Goal: Transaction & Acquisition: Purchase product/service

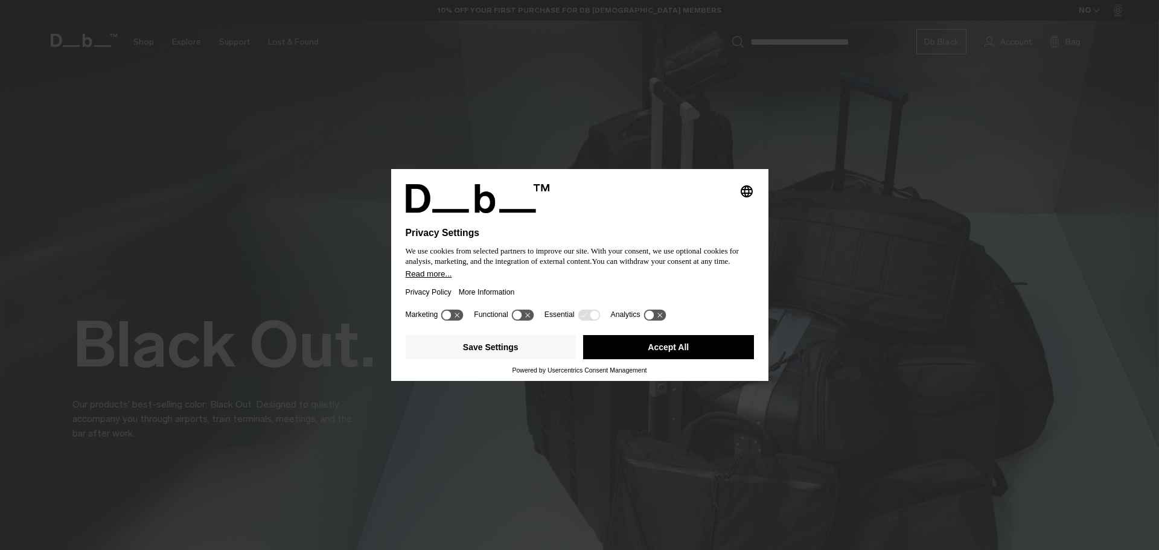
click at [675, 342] on button "Accept All" at bounding box center [668, 347] width 171 height 24
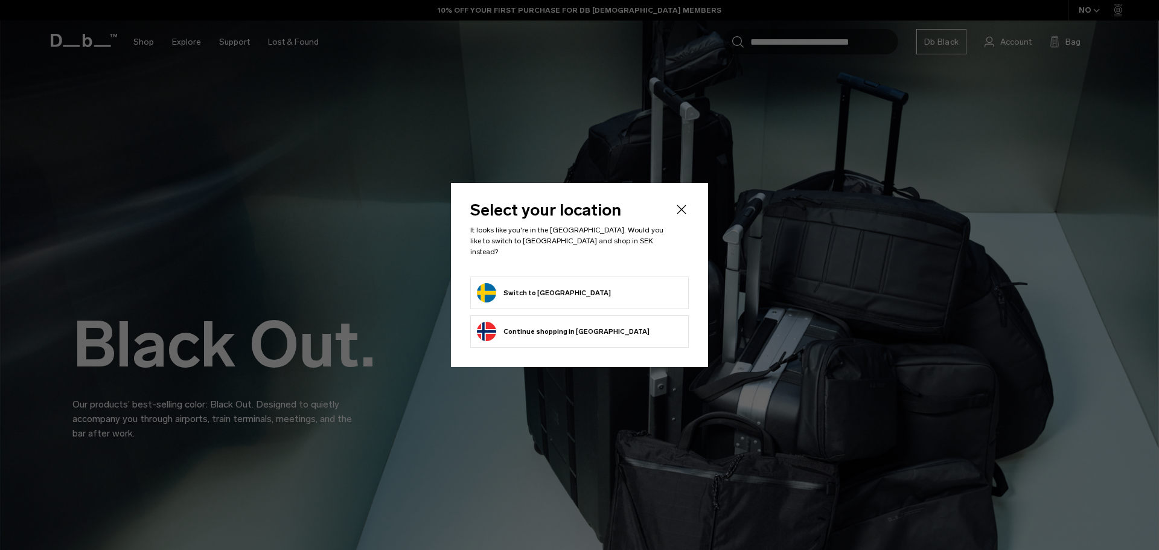
click at [580, 286] on form "Switch to Sweden" at bounding box center [579, 292] width 205 height 19
click at [517, 286] on button "Switch to Sweden" at bounding box center [544, 292] width 134 height 19
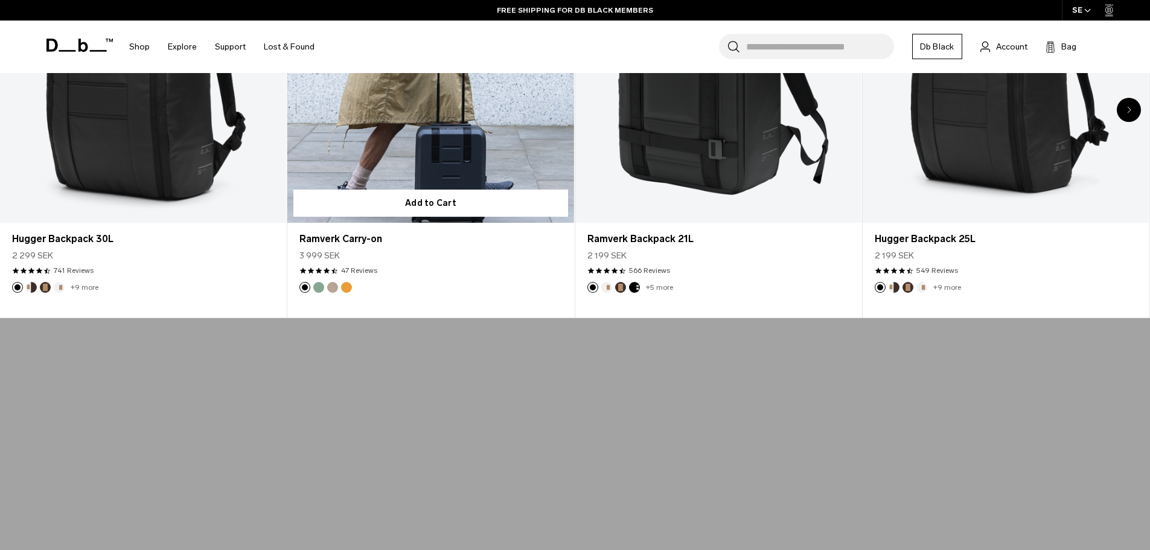
scroll to position [785, 0]
click at [450, 121] on link "Ramverk Carry-on" at bounding box center [430, 63] width 286 height 318
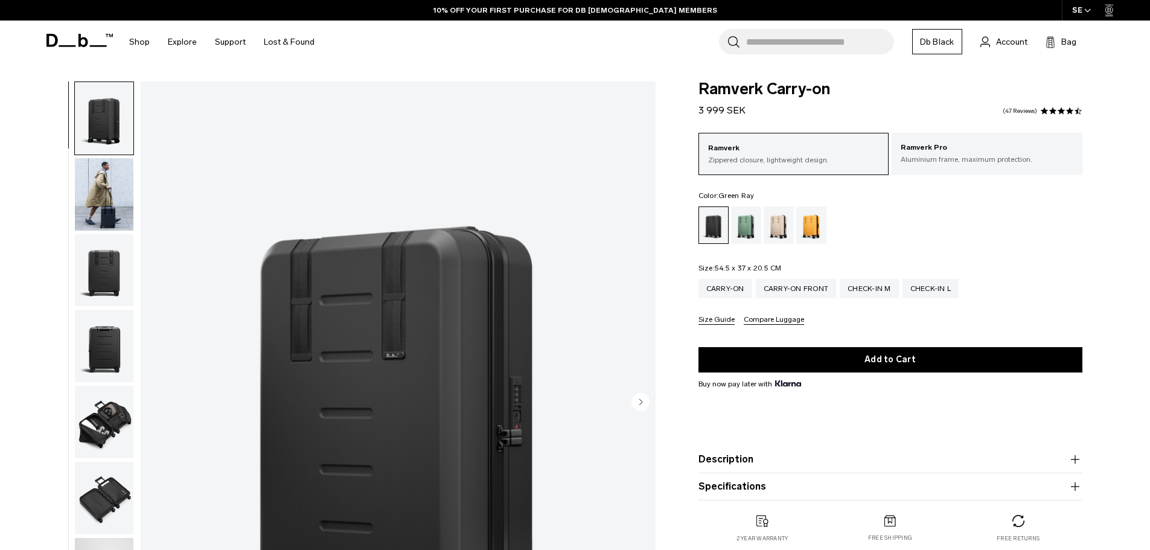
click at [754, 231] on div "Green Ray" at bounding box center [746, 224] width 31 height 37
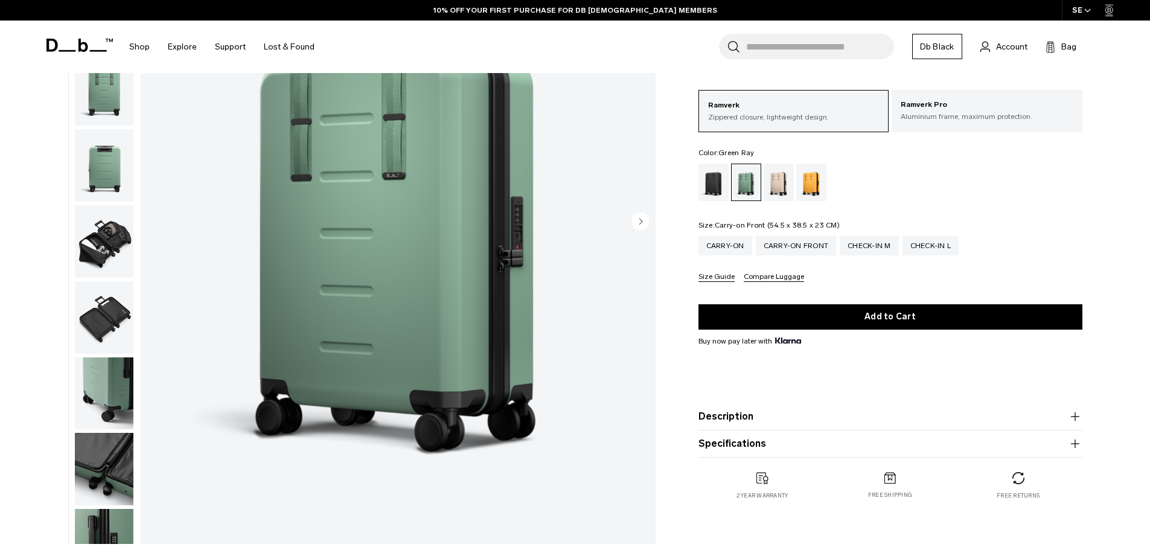
scroll to position [181, 0]
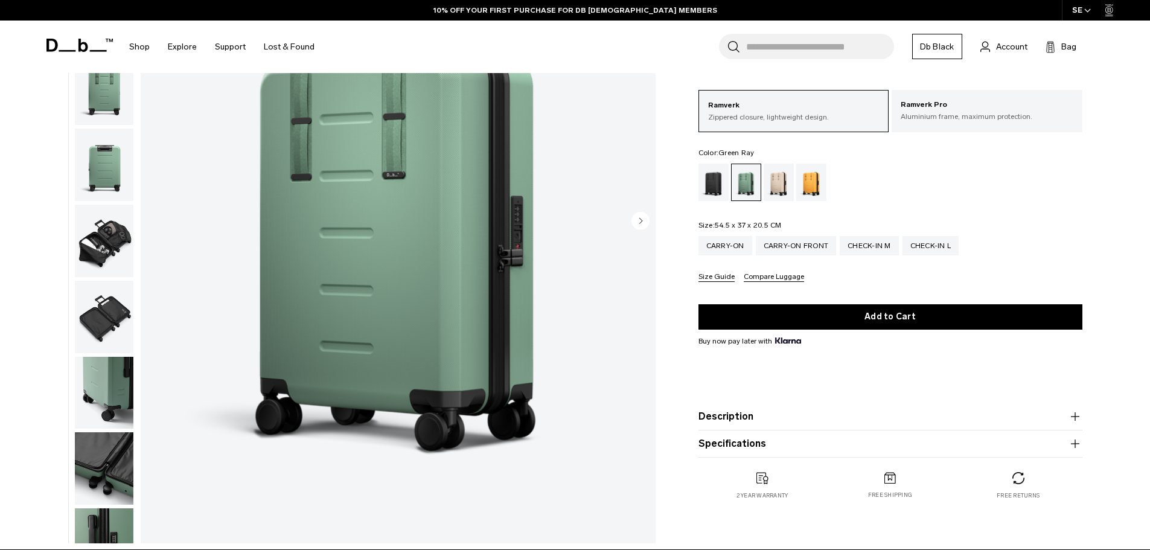
click at [101, 238] on img "button" at bounding box center [104, 241] width 59 height 72
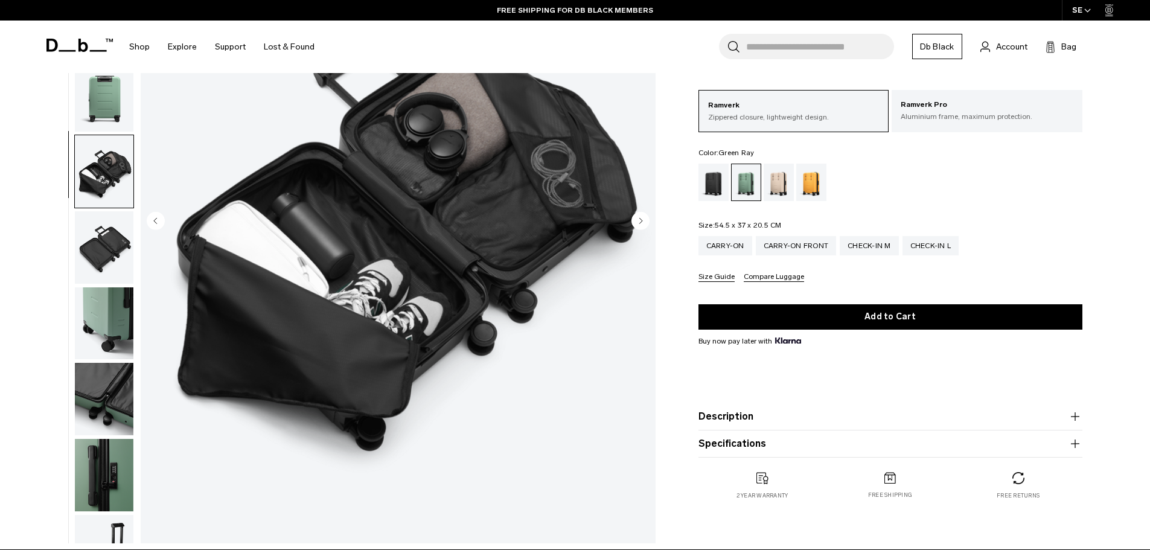
click at [108, 320] on img "button" at bounding box center [104, 323] width 59 height 72
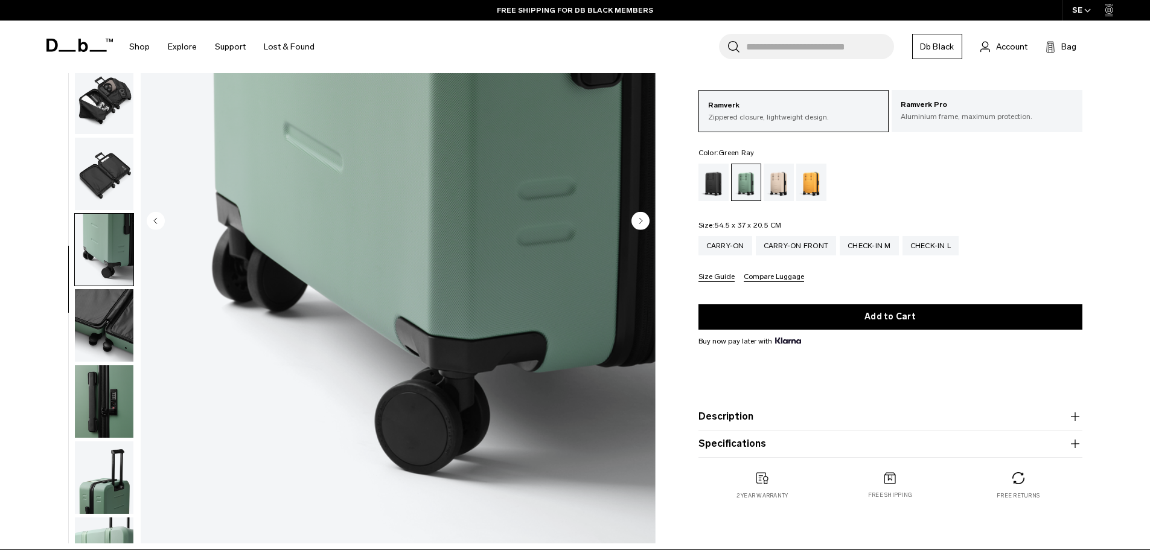
scroll to position [190, 0]
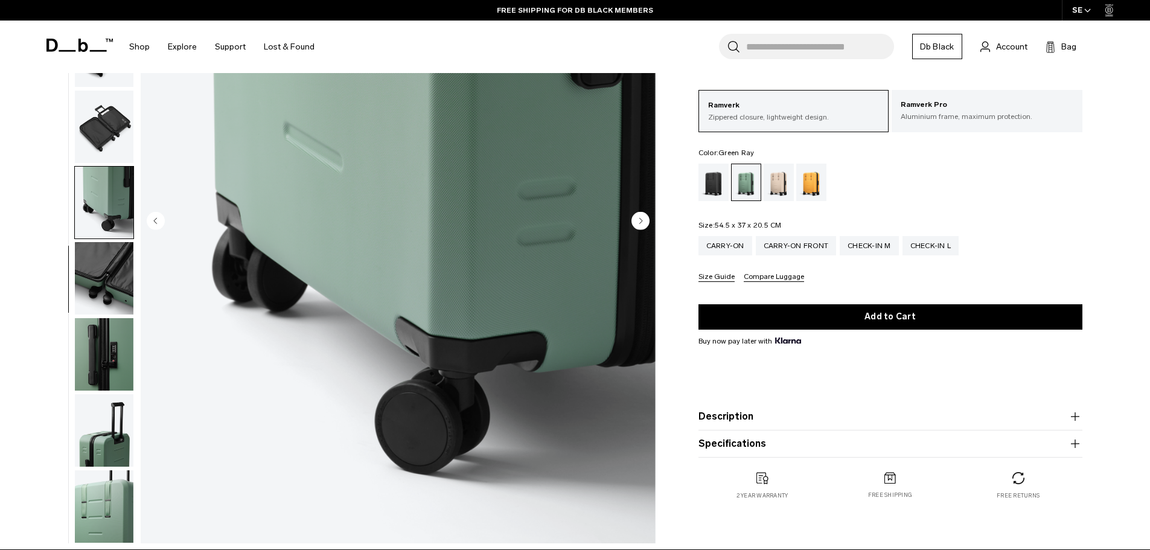
click at [107, 306] on img "button" at bounding box center [104, 278] width 59 height 72
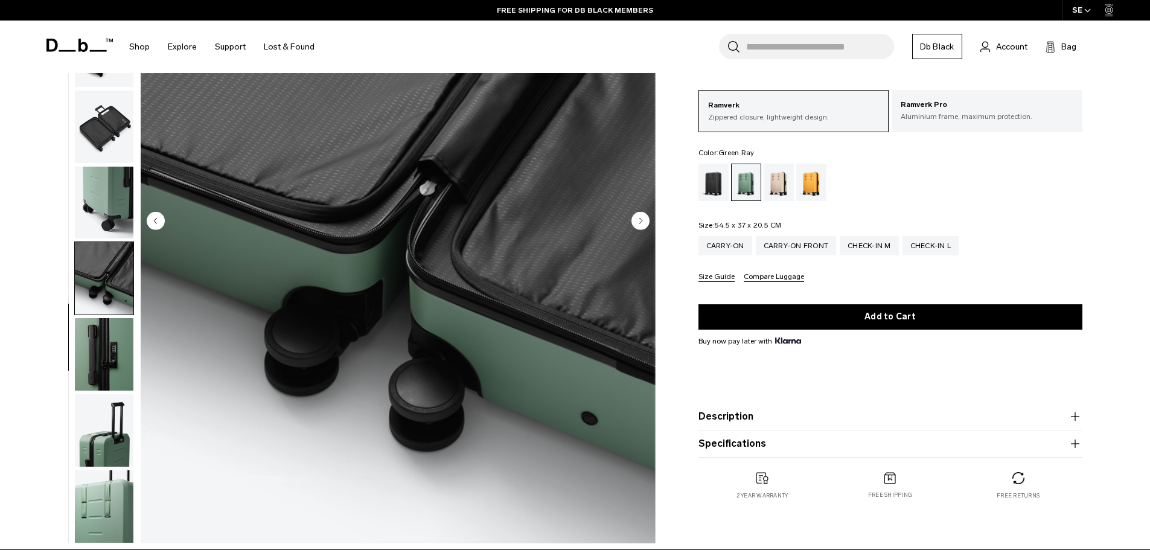
click at [106, 440] on img "button" at bounding box center [104, 430] width 59 height 72
